Goal: Information Seeking & Learning: Check status

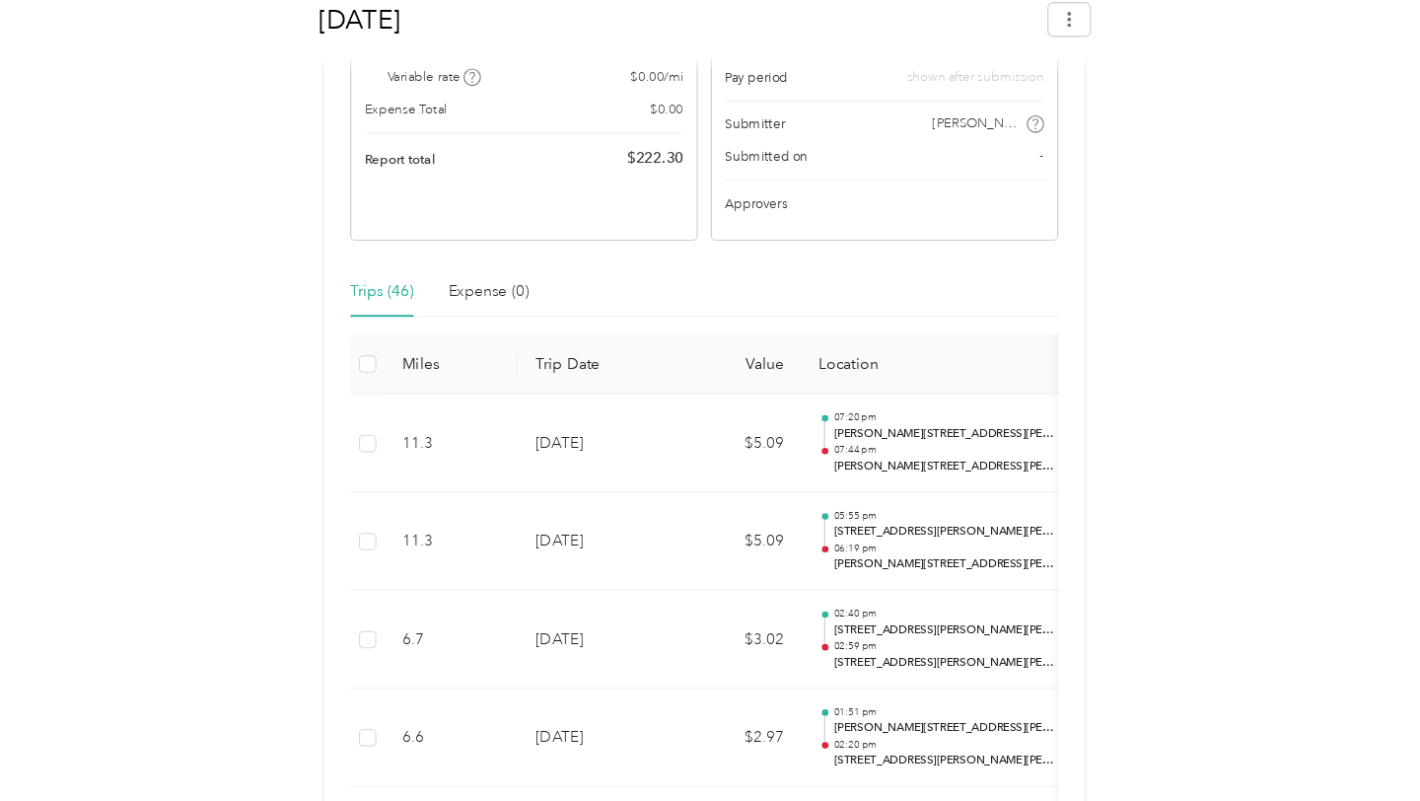
scroll to position [487, 0]
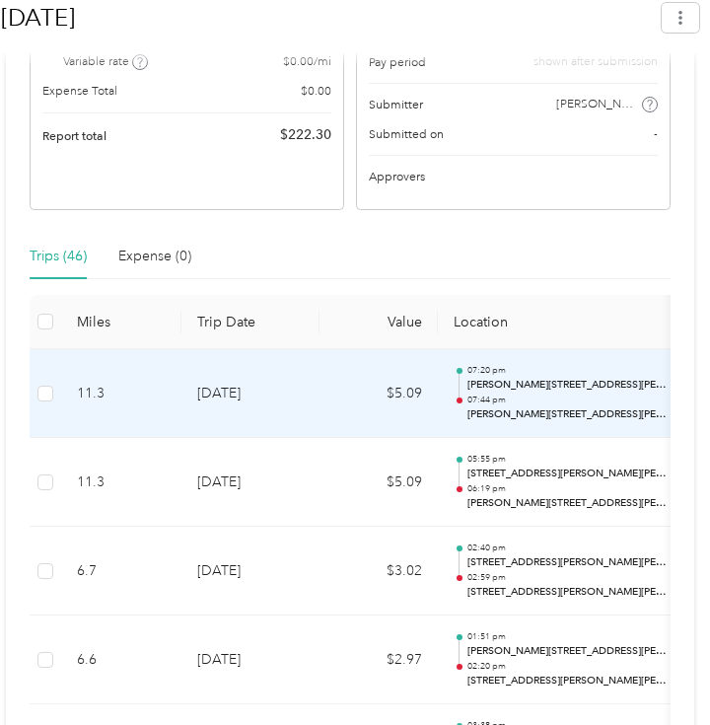
click at [509, 406] on p "[PERSON_NAME][STREET_ADDRESS][PERSON_NAME][PERSON_NAME]" at bounding box center [568, 413] width 201 height 15
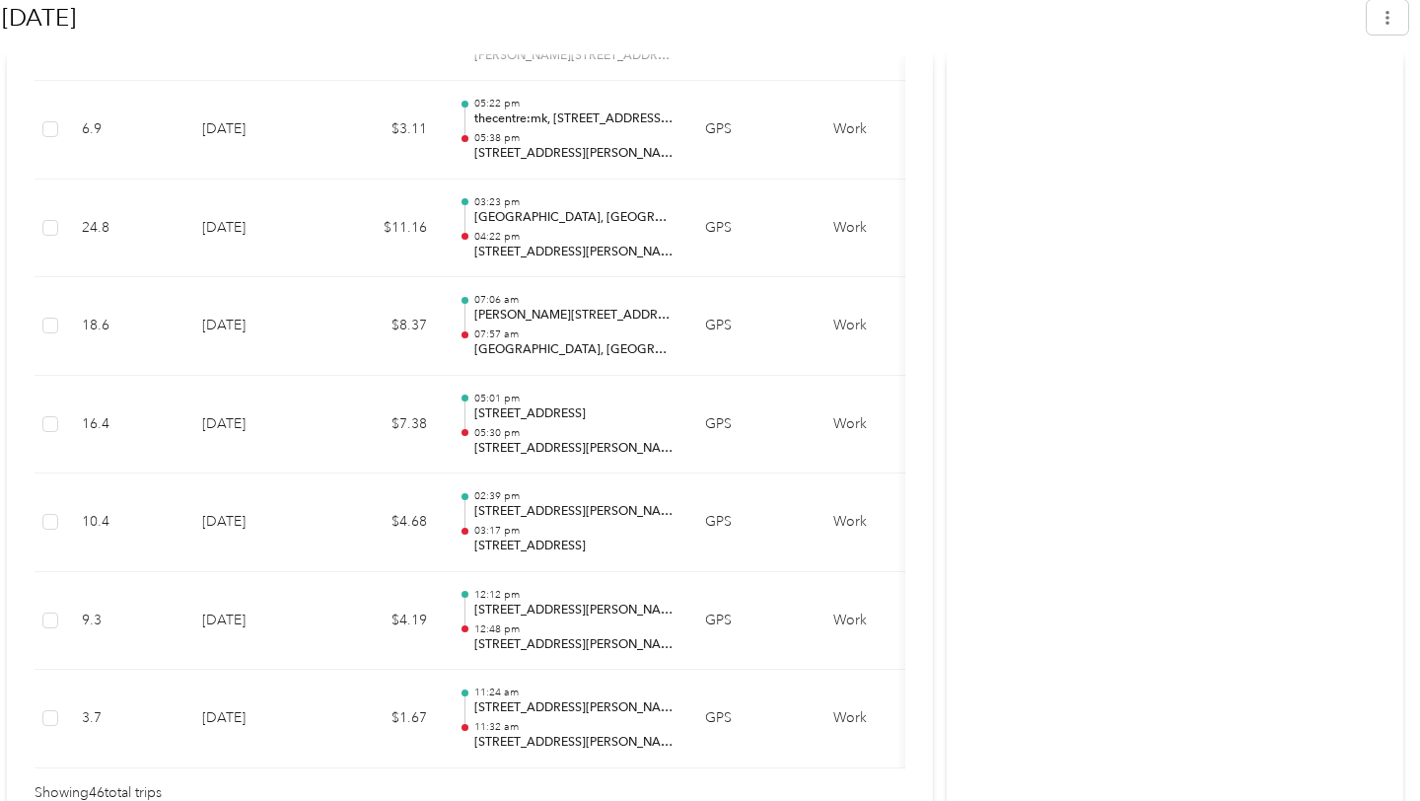
scroll to position [4691, 0]
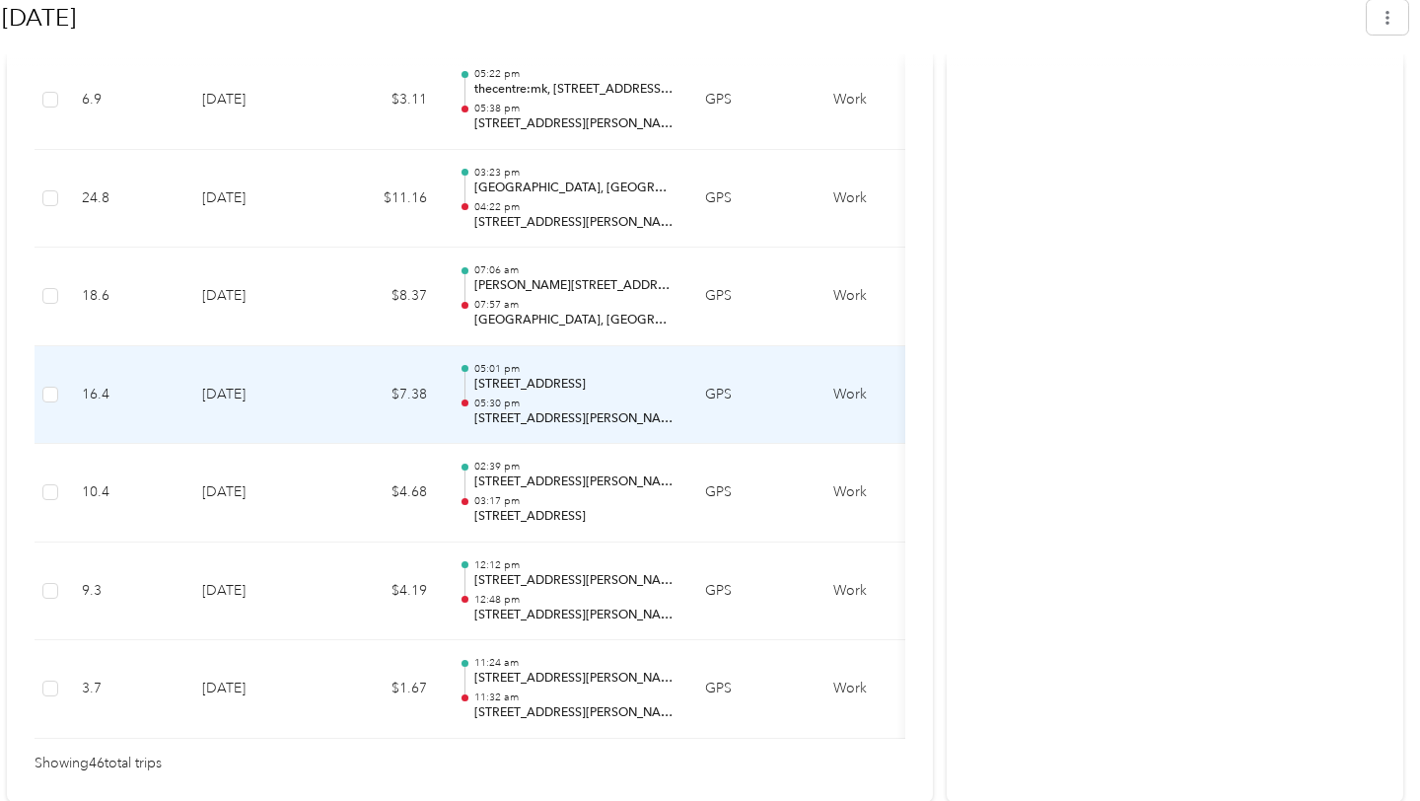
click at [574, 411] on p "[STREET_ADDRESS][PERSON_NAME][PERSON_NAME]" at bounding box center [573, 419] width 199 height 18
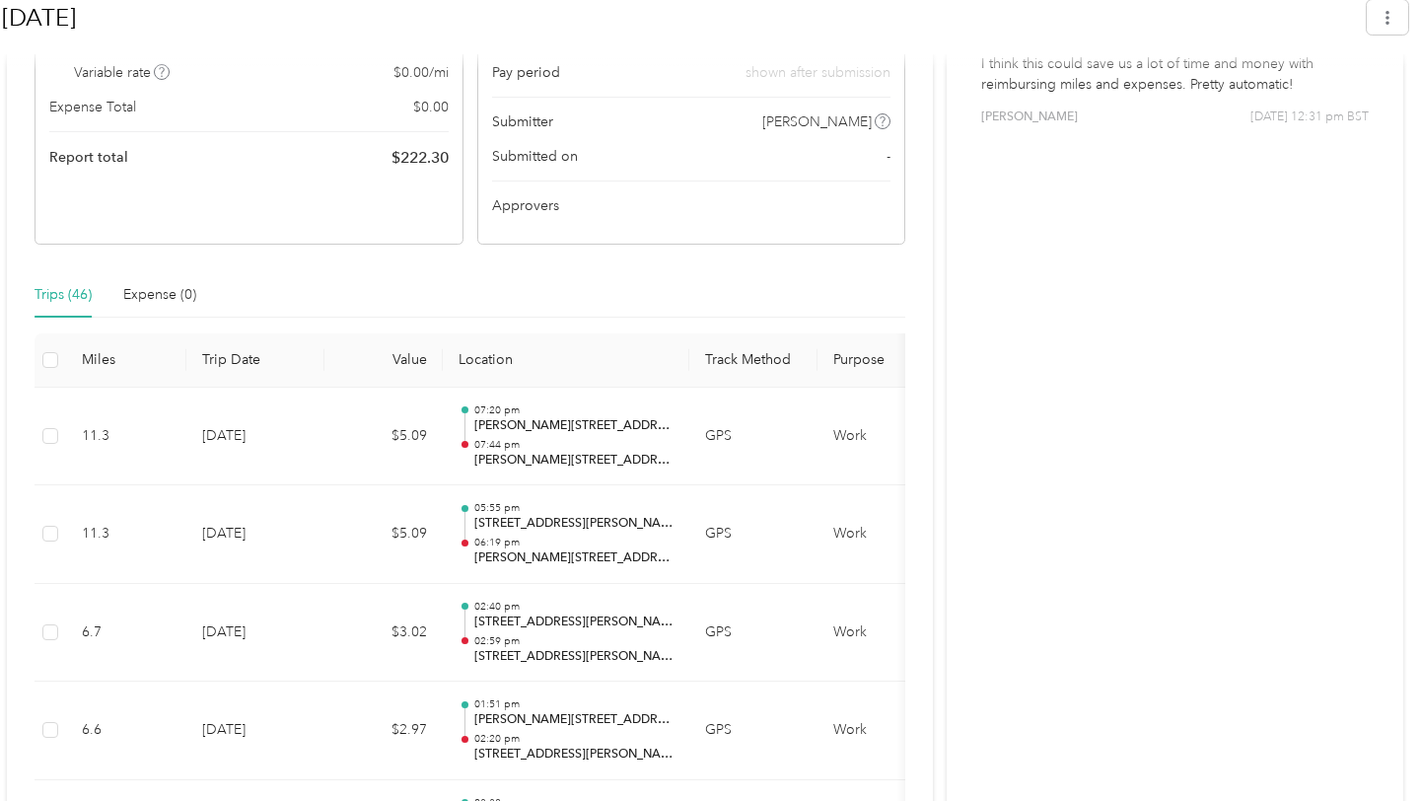
scroll to position [568, 0]
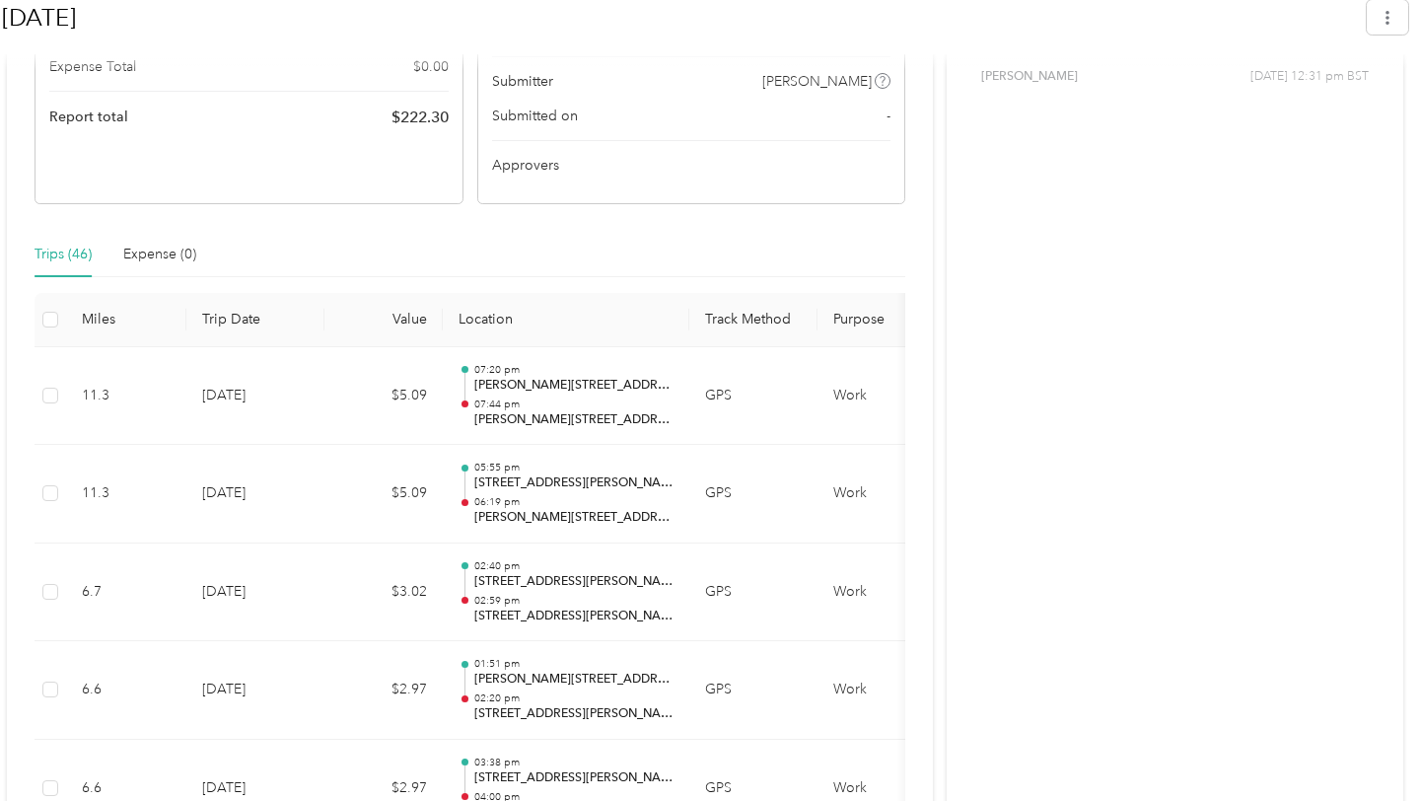
click at [409, 326] on th "Value" at bounding box center [383, 320] width 118 height 54
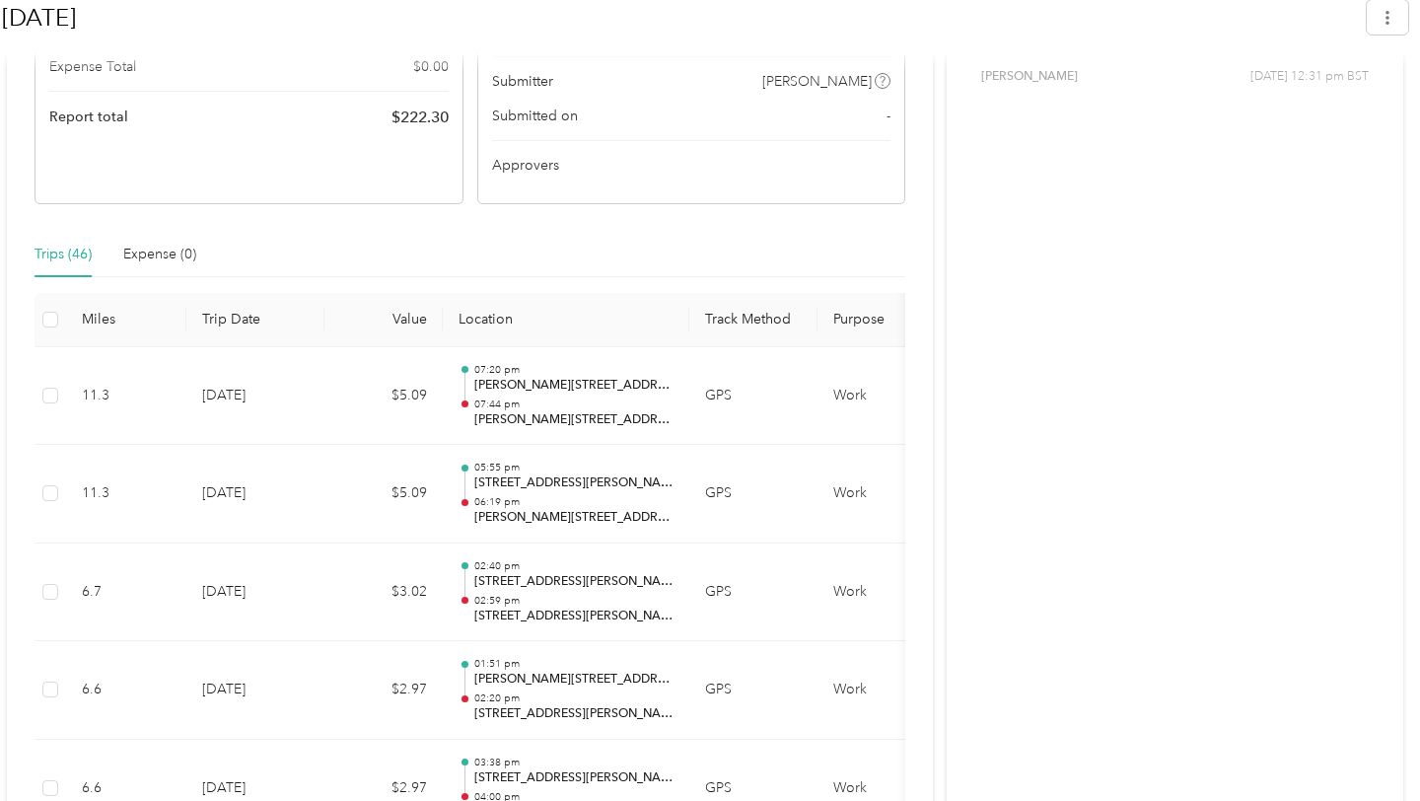
click at [379, 233] on div "Trips (46) Expense (0)" at bounding box center [470, 254] width 871 height 45
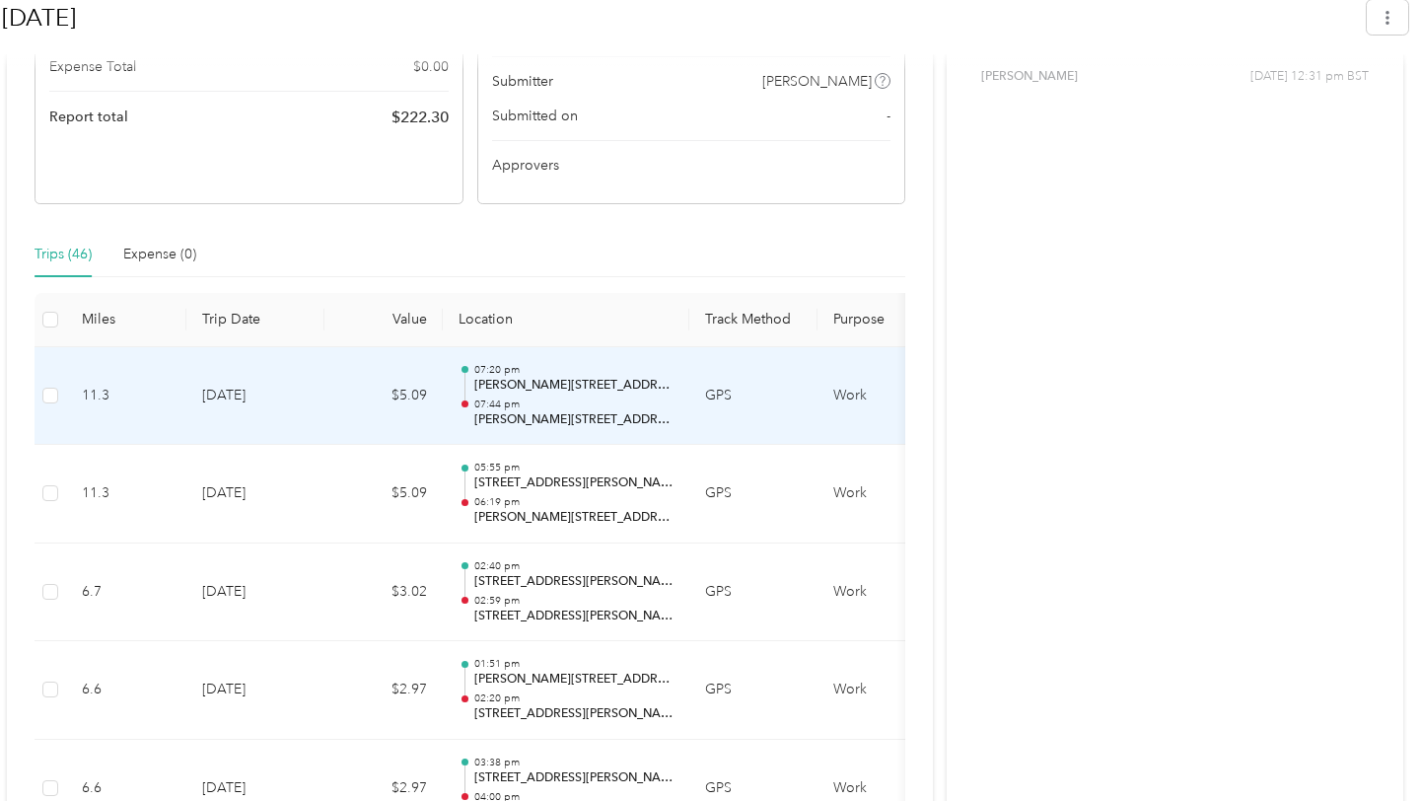
click at [527, 386] on p "[PERSON_NAME][STREET_ADDRESS][PERSON_NAME]" at bounding box center [573, 386] width 199 height 18
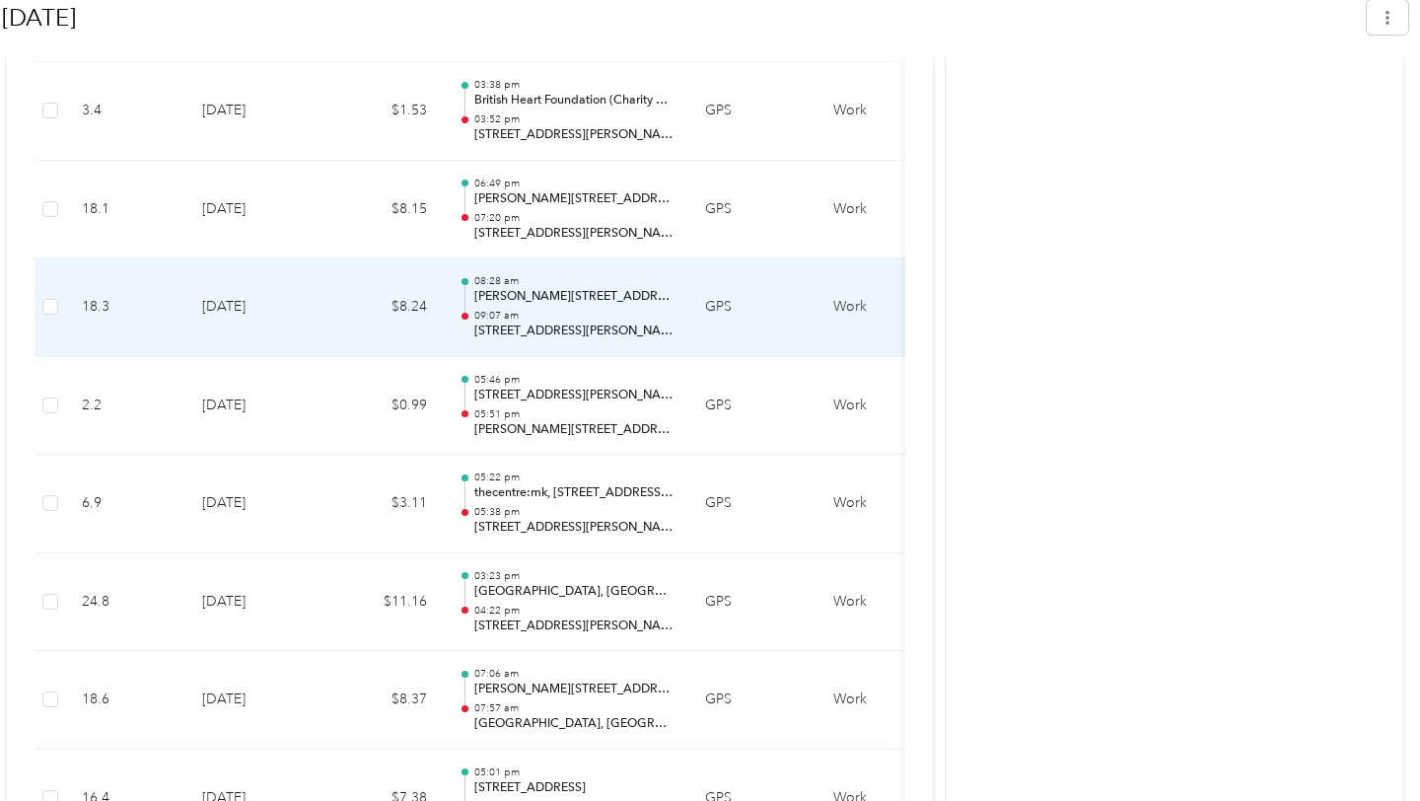
scroll to position [4290, 0]
click at [563, 336] on p "[STREET_ADDRESS][PERSON_NAME]" at bounding box center [573, 329] width 199 height 18
drag, startPoint x: 563, startPoint y: 336, endPoint x: 633, endPoint y: 336, distance: 70.0
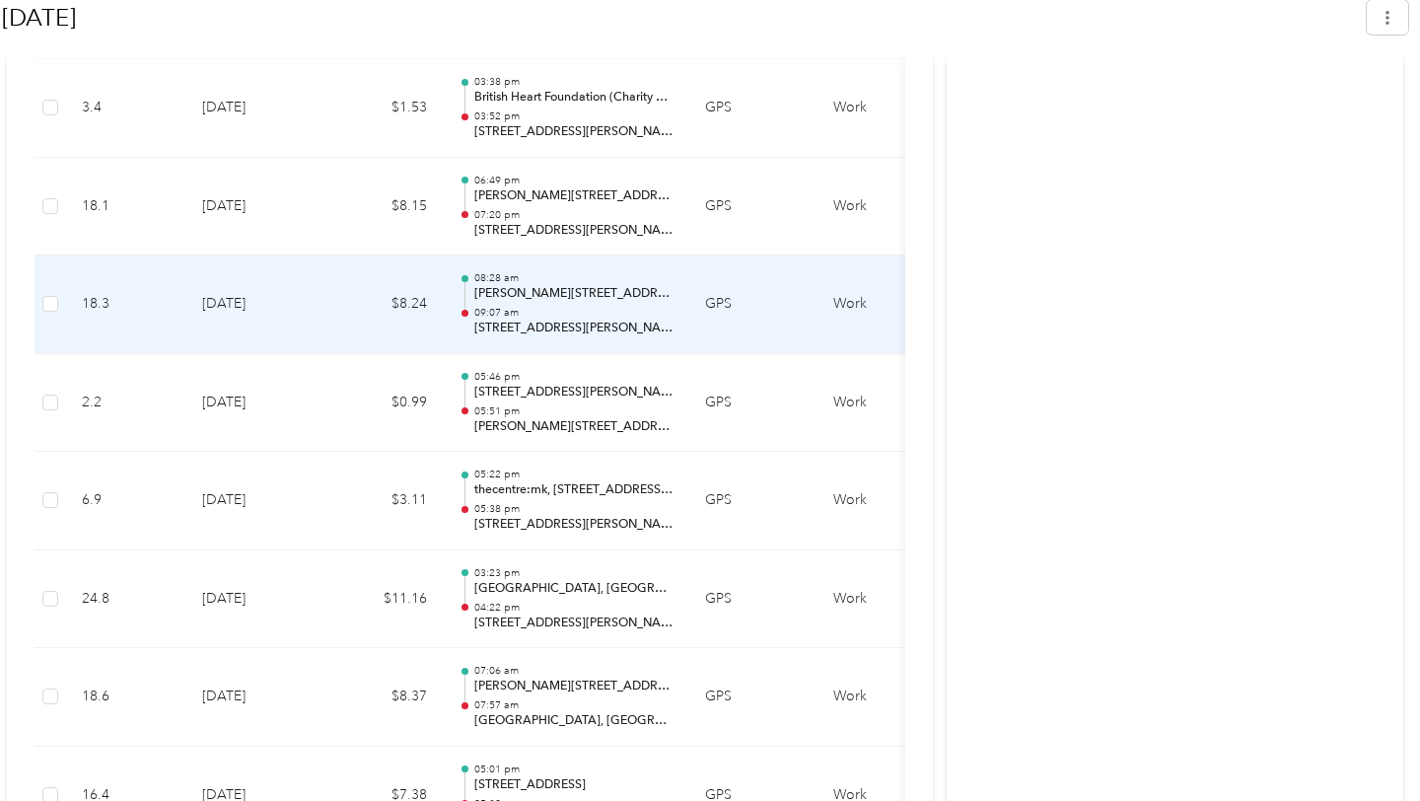
click at [633, 336] on p "[STREET_ADDRESS][PERSON_NAME]" at bounding box center [573, 329] width 199 height 18
drag, startPoint x: 551, startPoint y: 307, endPoint x: 683, endPoint y: 346, distance: 137.0
click at [683, 346] on td "08:[STREET_ADDRESS][PERSON_NAME][PERSON_NAME][PERSON_NAME] 09:07 am [STREET_ADD…" at bounding box center [566, 304] width 247 height 99
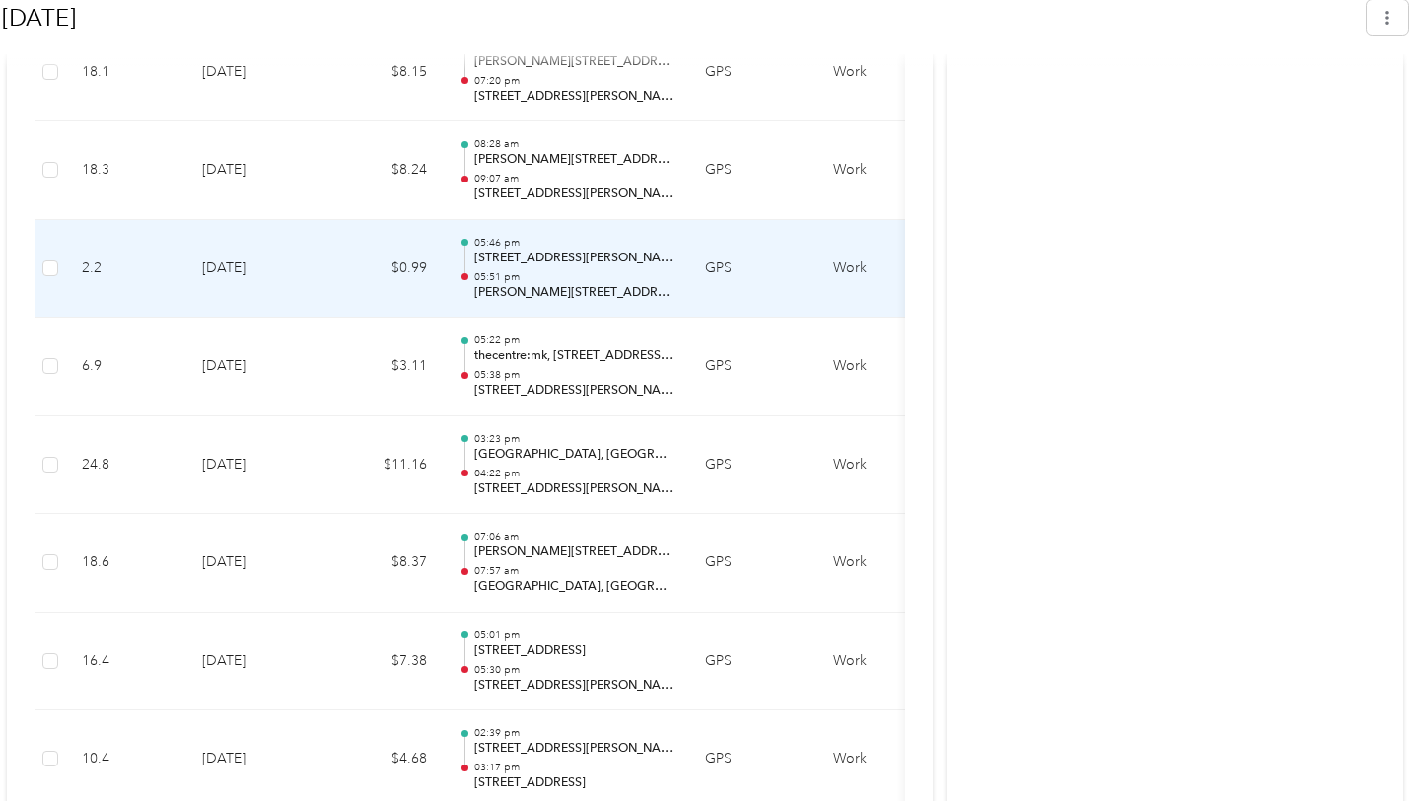
scroll to position [4426, 0]
copy div "[STREET_ADDRESS][PERSON_NAME]"
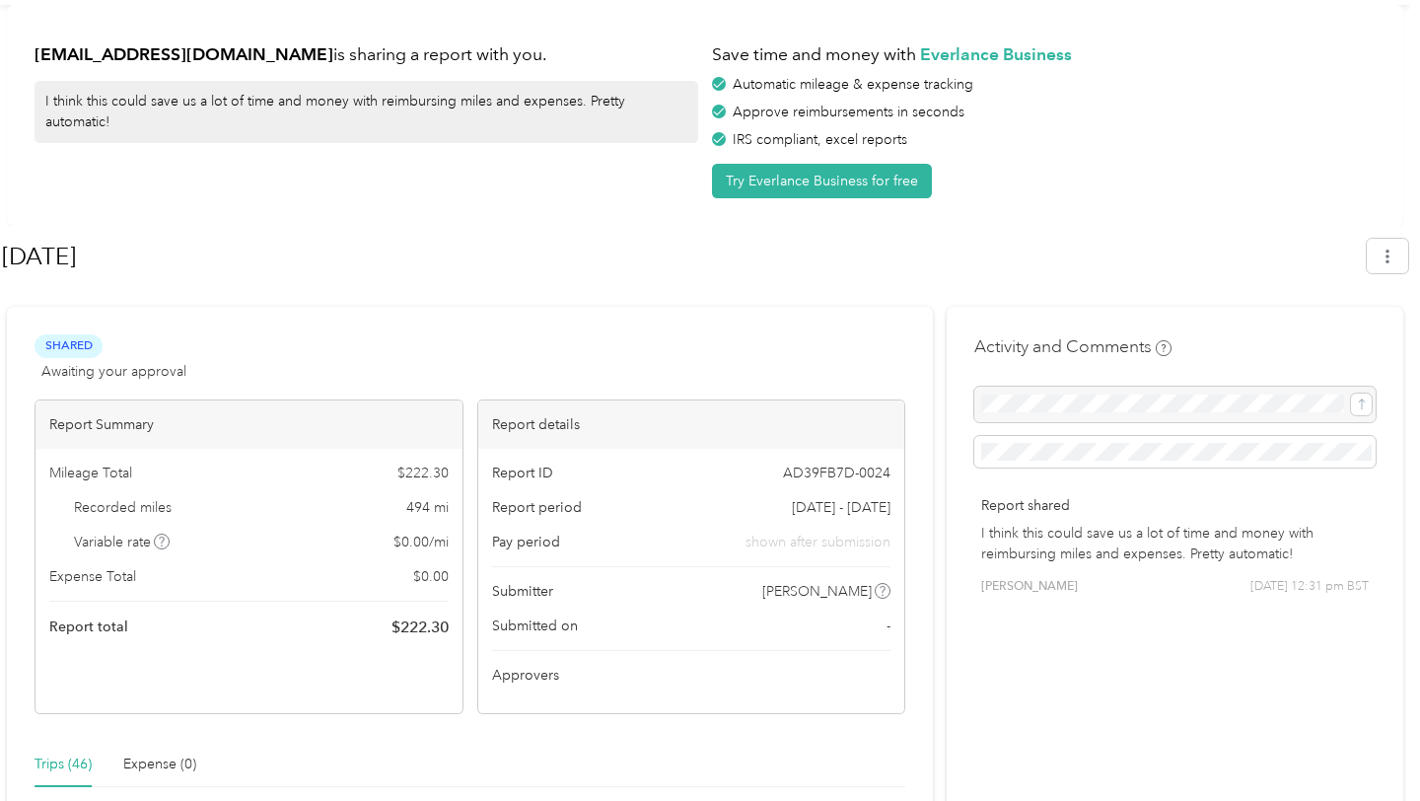
scroll to position [0, 0]
